Goal: Task Accomplishment & Management: Use online tool/utility

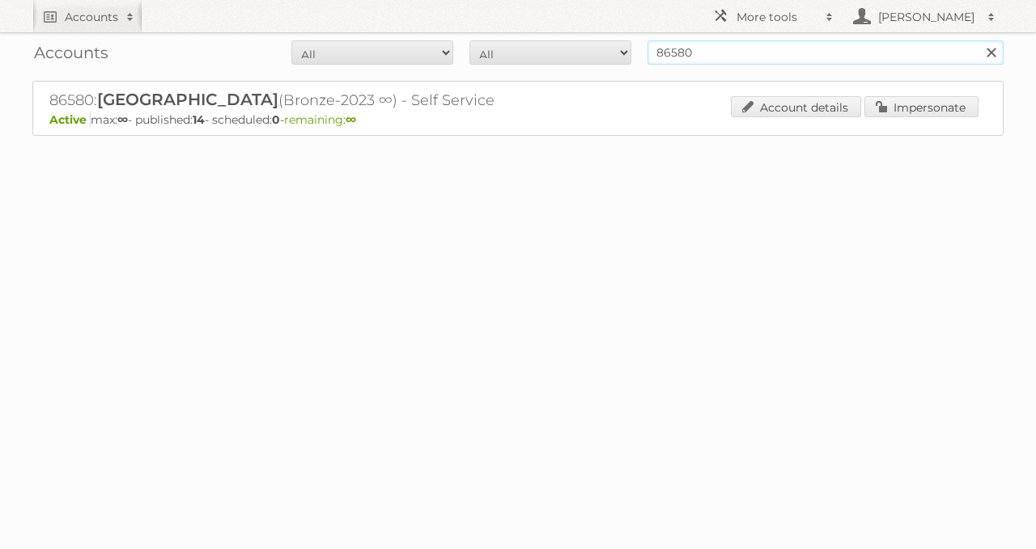
click at [708, 50] on input "86580" at bounding box center [825, 52] width 356 height 24
type input "electro depot"
click at [978, 40] on input "Search" at bounding box center [990, 52] width 24 height 24
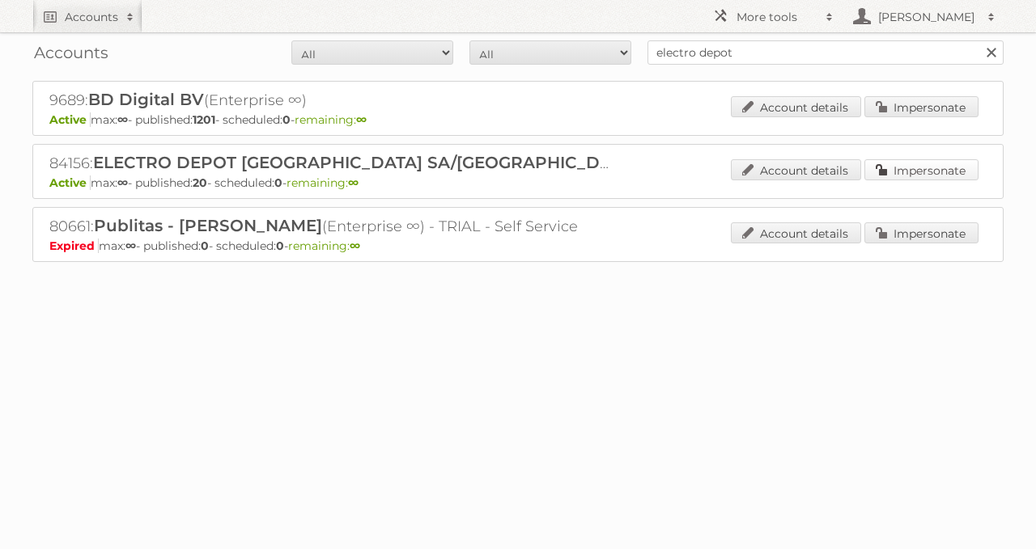
click at [875, 162] on link "Impersonate" at bounding box center [921, 169] width 114 height 21
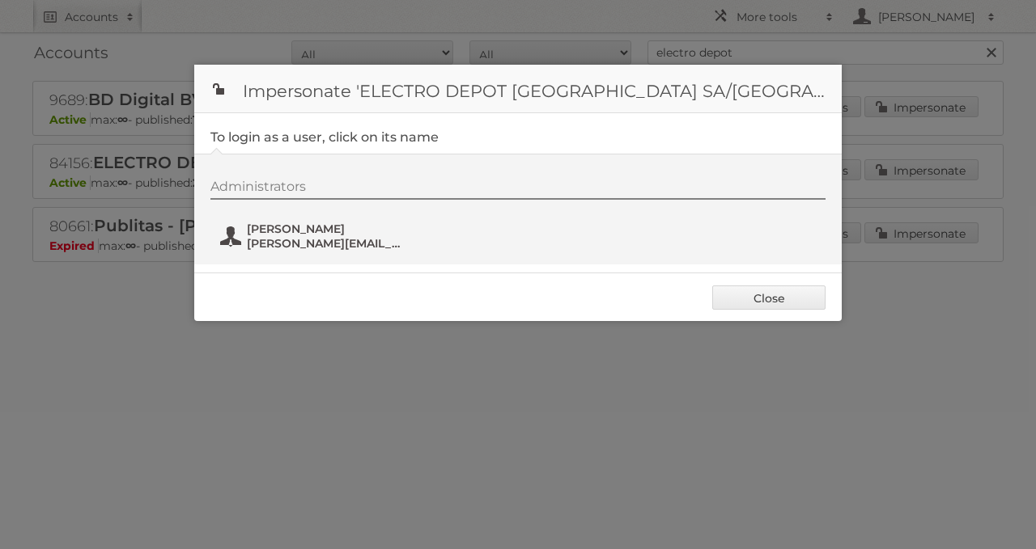
click at [321, 224] on span "[PERSON_NAME]" at bounding box center [325, 229] width 157 height 15
